Goal: Task Accomplishment & Management: Manage account settings

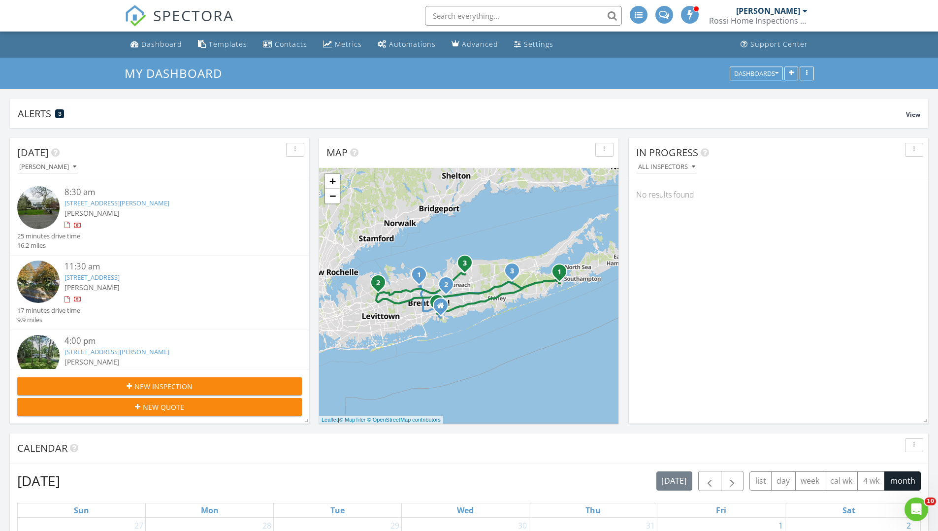
click at [151, 200] on link "7 Roderick Ct, East Northport, NY 11731" at bounding box center [116, 202] width 105 height 9
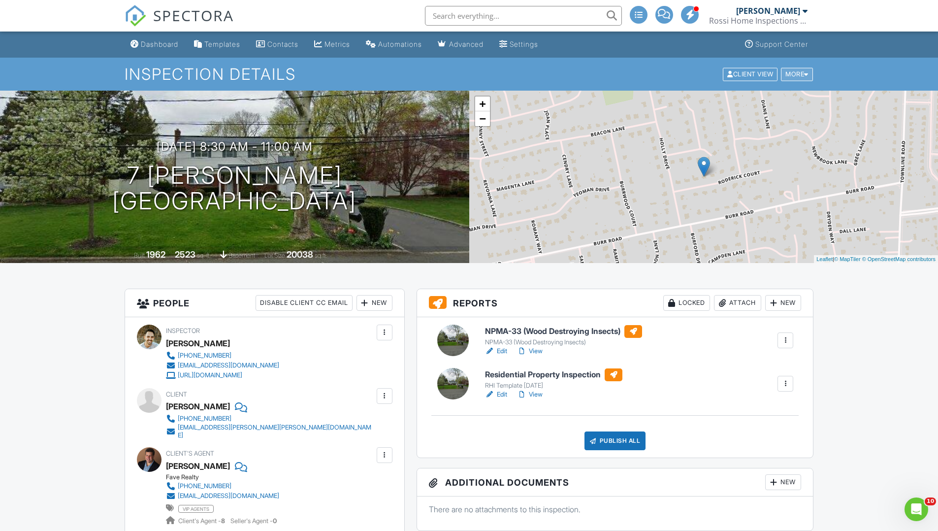
click at [799, 74] on div "More" at bounding box center [797, 73] width 32 height 13
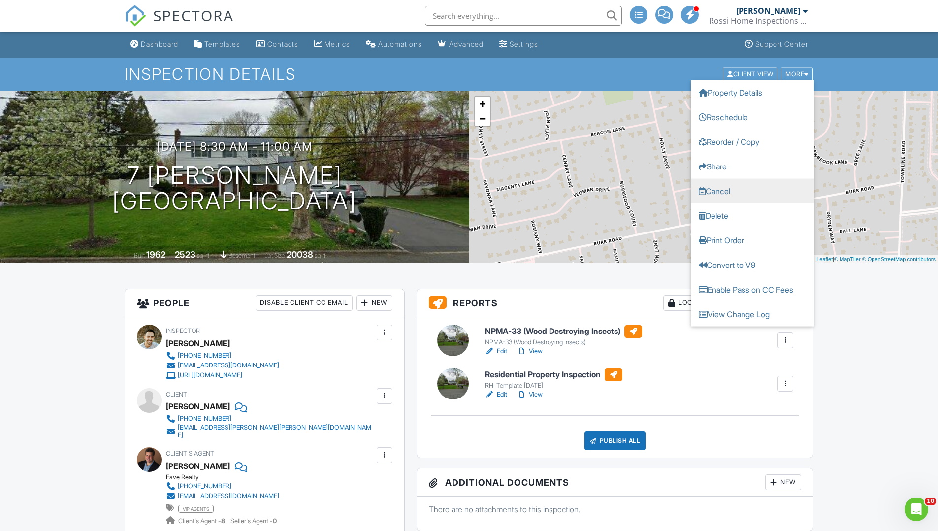
click at [745, 193] on link "Cancel" at bounding box center [752, 190] width 123 height 25
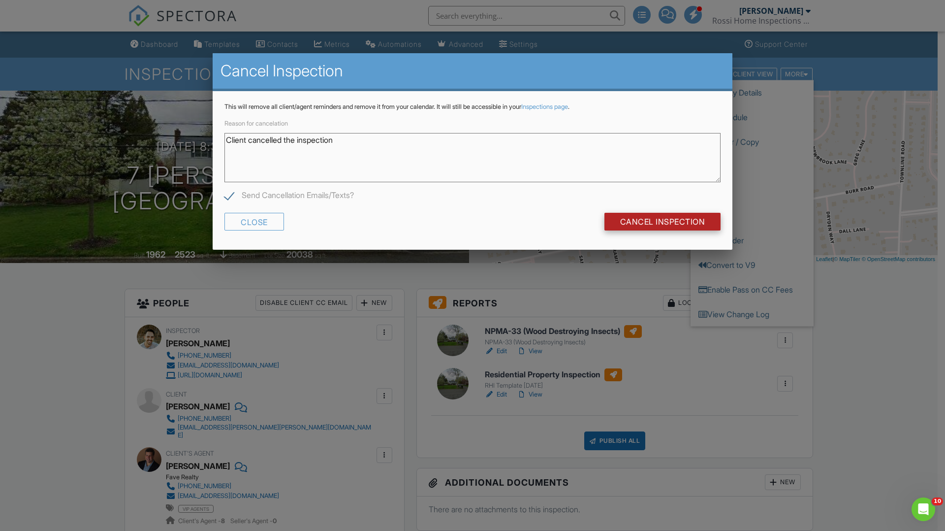
type textarea "Client cancelled the inspection"
click at [658, 218] on input "Cancel Inspection" at bounding box center [663, 222] width 117 height 18
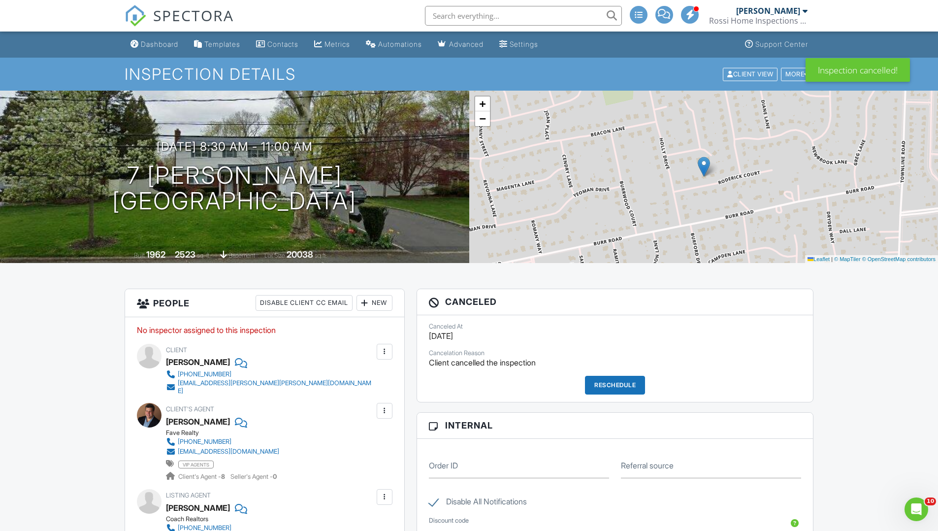
click at [189, 21] on span "SPECTORA" at bounding box center [193, 15] width 81 height 21
